Goal: Navigation & Orientation: Find specific page/section

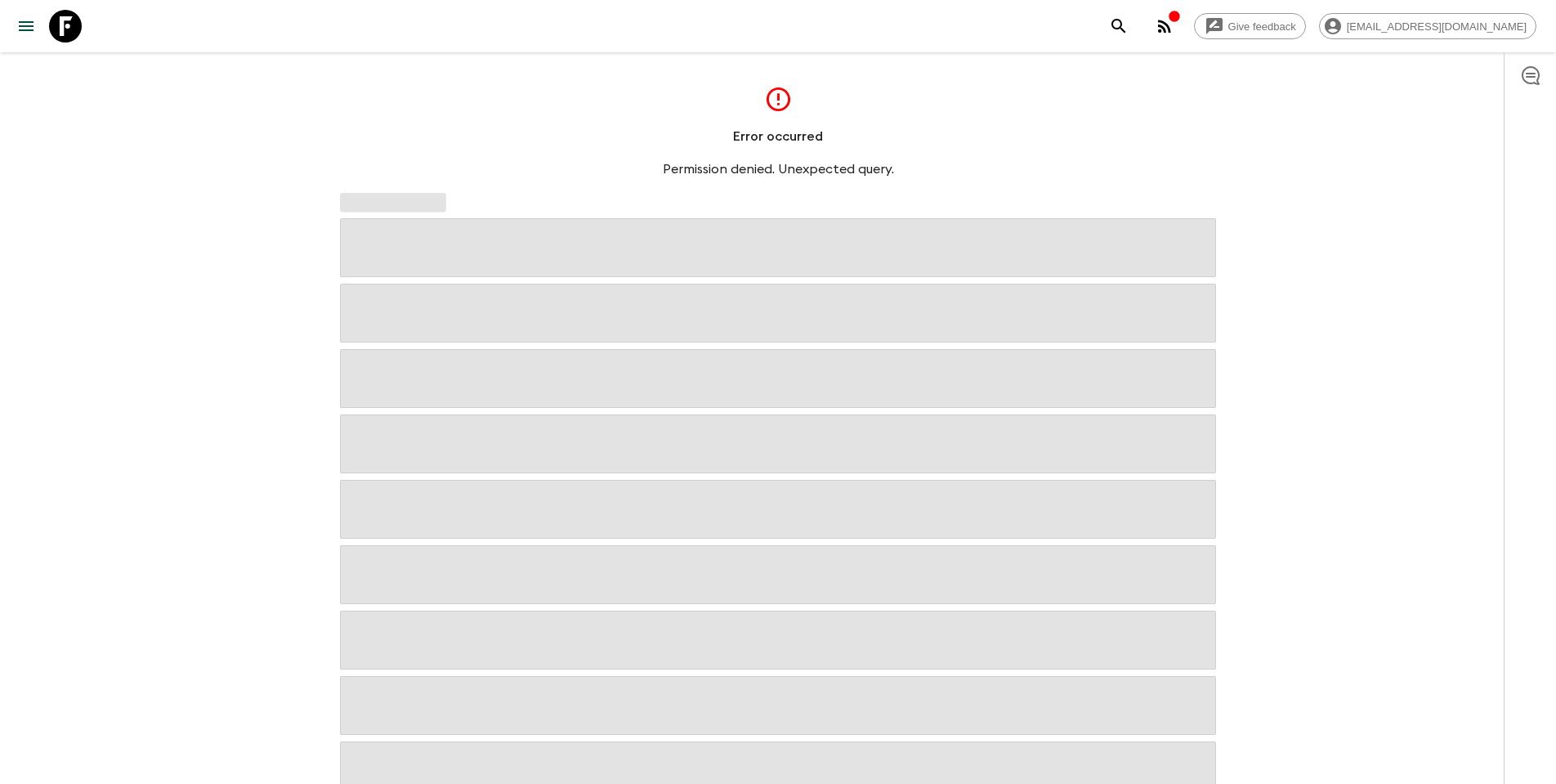
click at [1181, 24] on div "button" at bounding box center [1175, 18] width 13 height 17
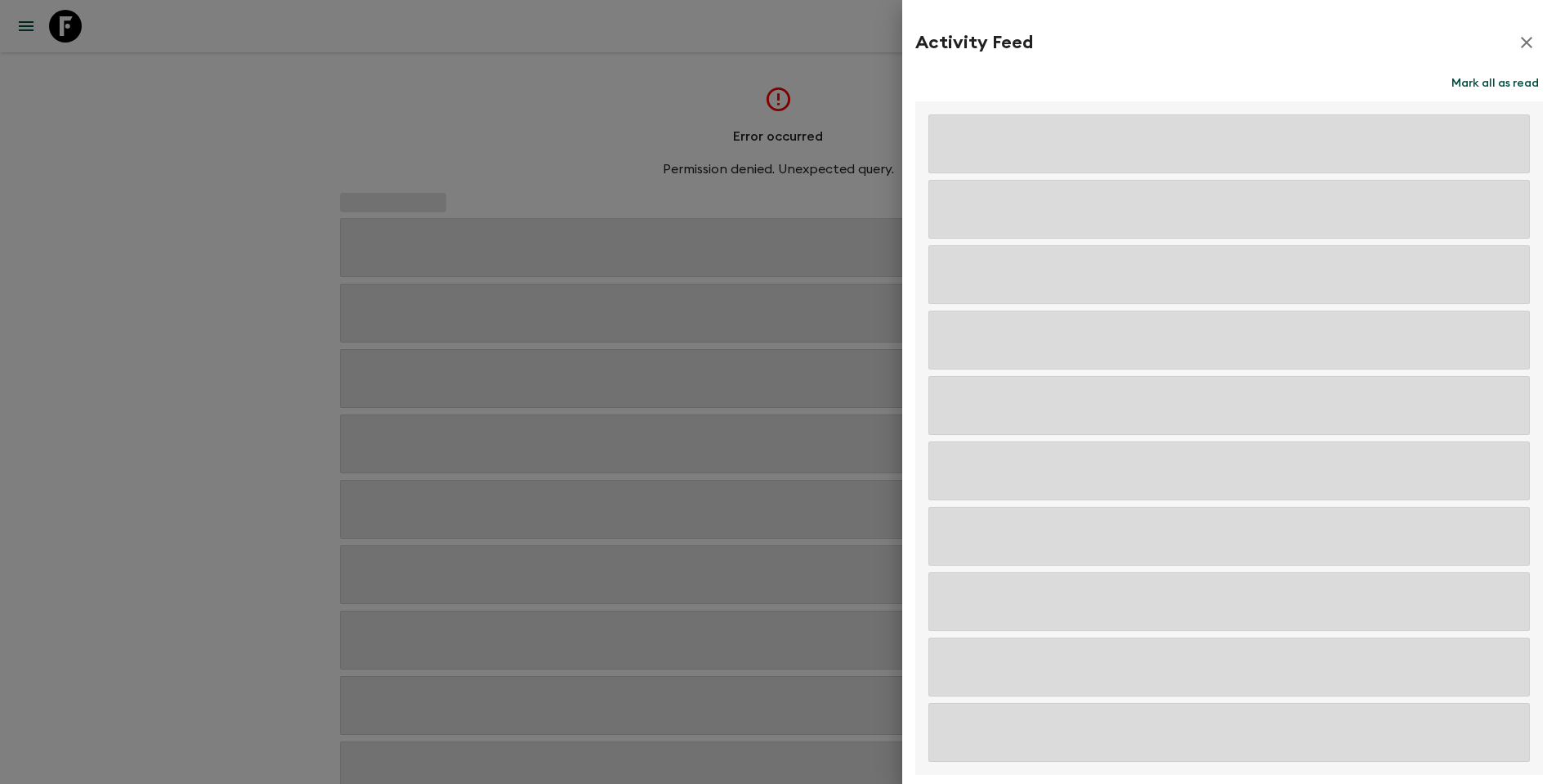
click at [165, 101] on div at bounding box center [778, 392] width 1556 height 784
